Goal: Task Accomplishment & Management: Complete application form

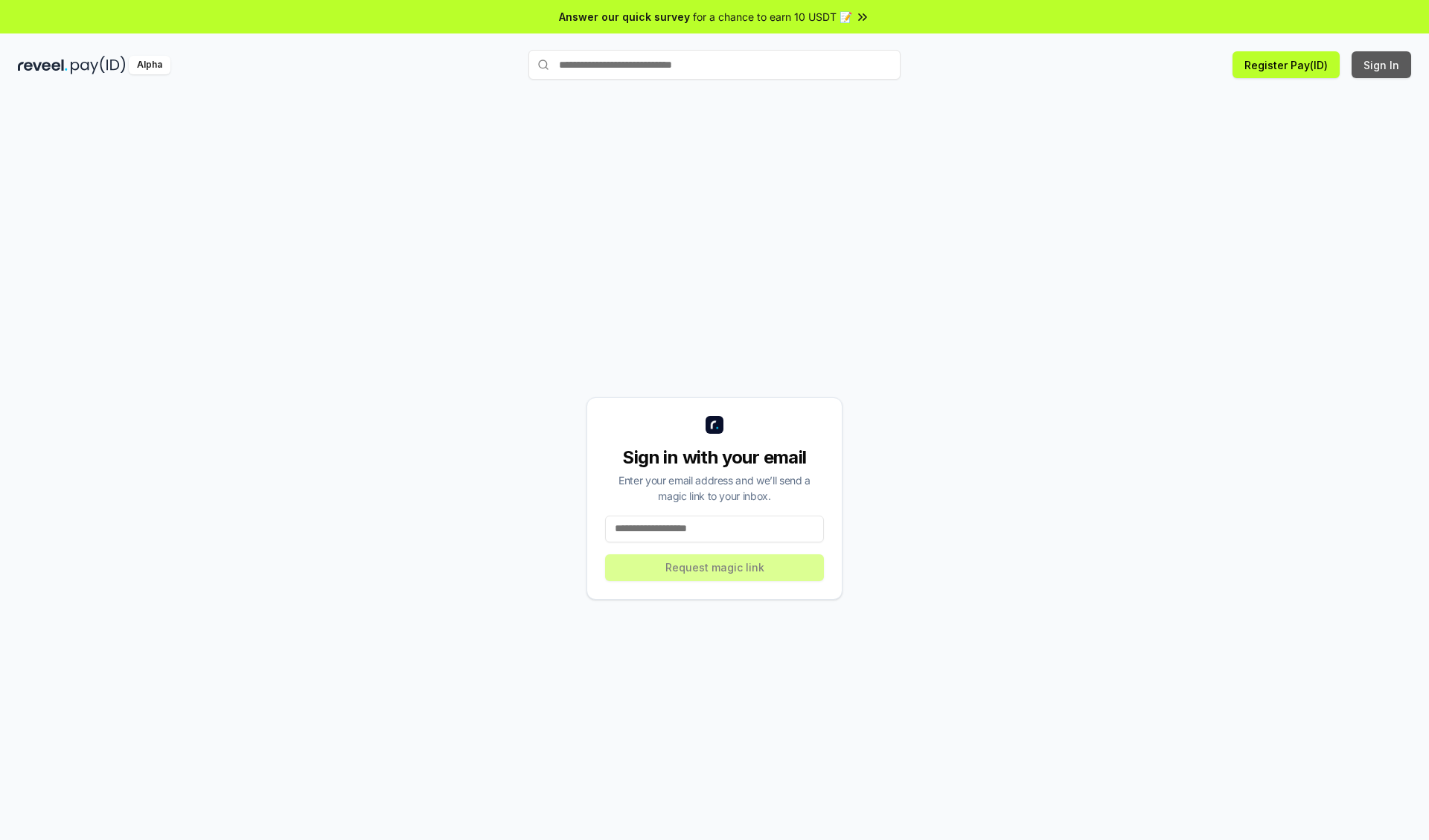
click at [1382, 65] on button "Sign In" at bounding box center [1381, 64] width 59 height 27
type input "**********"
click at [714, 567] on button "Request magic link" at bounding box center [714, 568] width 219 height 27
